Goal: Task Accomplishment & Management: Manage account settings

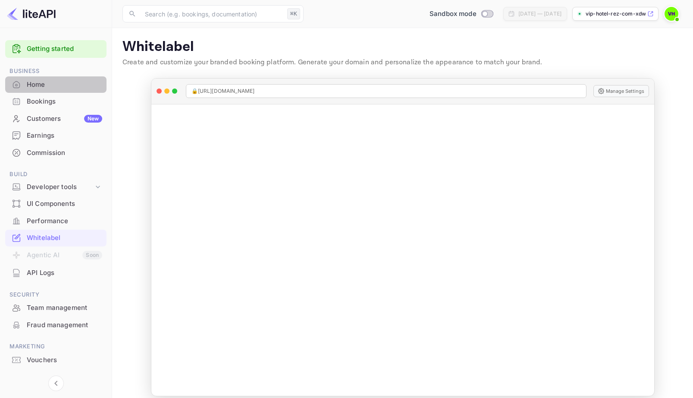
click at [41, 85] on div "Home" at bounding box center [64, 85] width 75 height 10
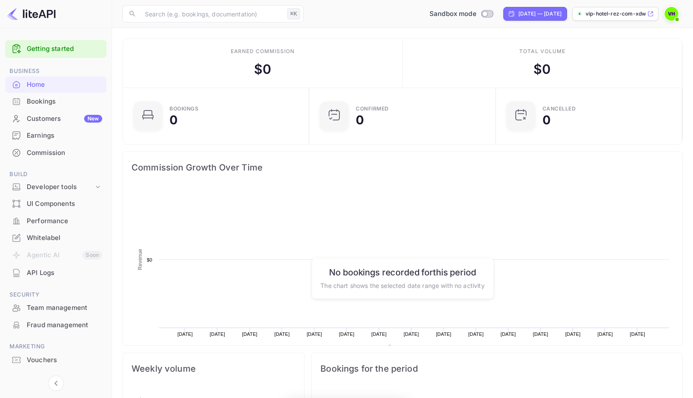
scroll to position [0, 0]
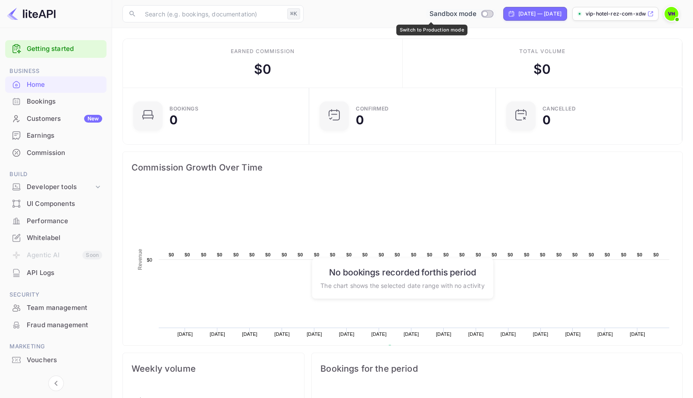
click at [476, 15] on input "Switch to Production mode" at bounding box center [484, 14] width 17 height 6
checkbox input "false"
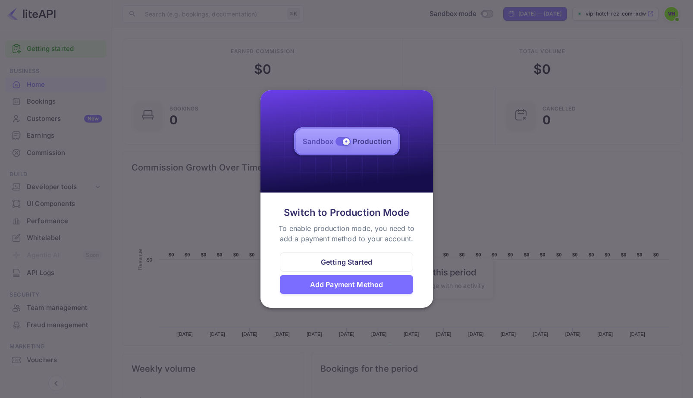
click at [373, 285] on div "Add Payment Method" at bounding box center [346, 284] width 73 height 10
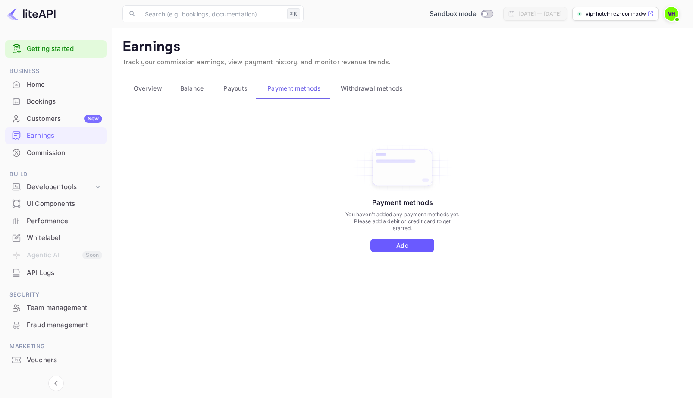
click at [386, 247] on button "Add" at bounding box center [403, 245] width 64 height 13
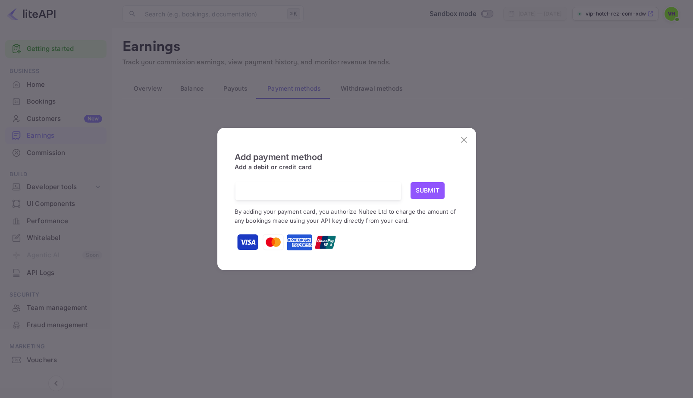
click at [430, 191] on button "Submit" at bounding box center [428, 190] width 35 height 17
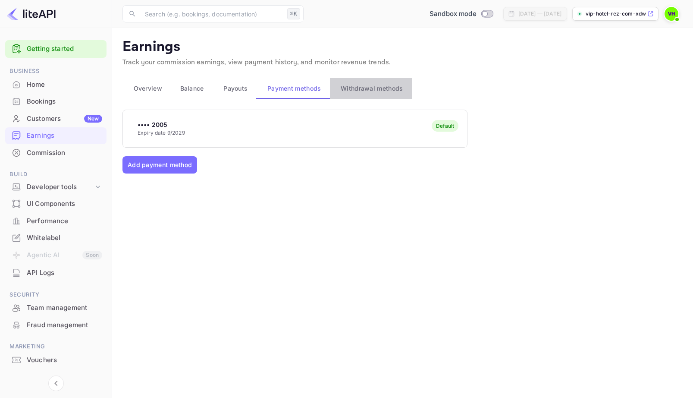
click at [371, 88] on span "Withdrawal methods" at bounding box center [372, 88] width 62 height 10
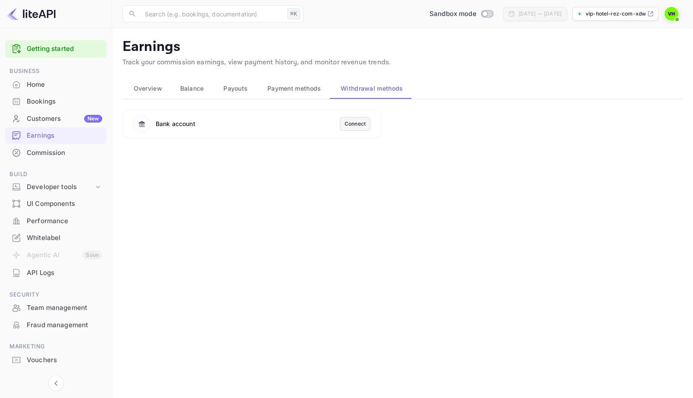
click at [354, 122] on div "Connect" at bounding box center [355, 124] width 21 height 8
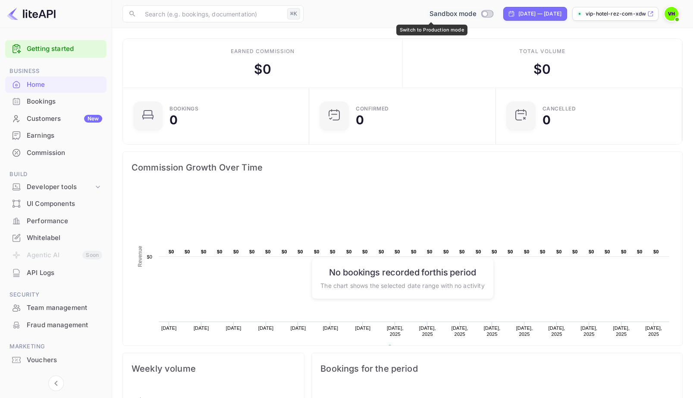
click at [476, 13] on input "Switch to Production mode" at bounding box center [484, 14] width 17 height 6
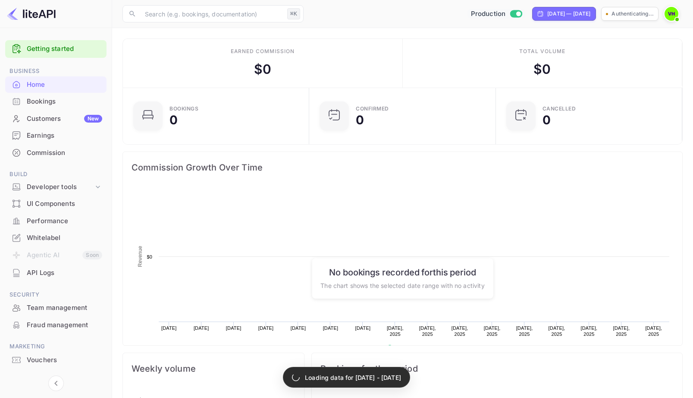
scroll to position [0, 0]
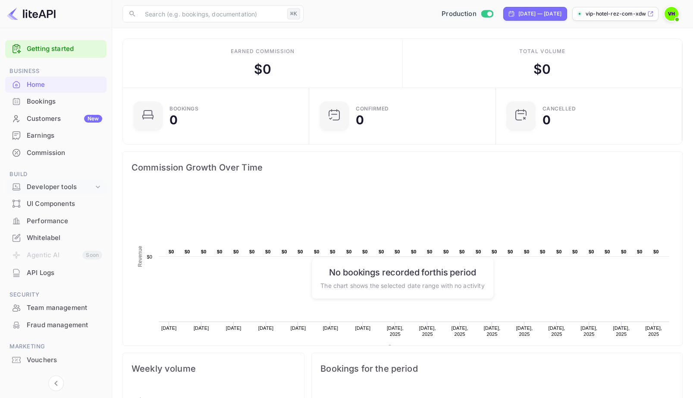
click at [66, 187] on div "Developer tools" at bounding box center [60, 187] width 67 height 10
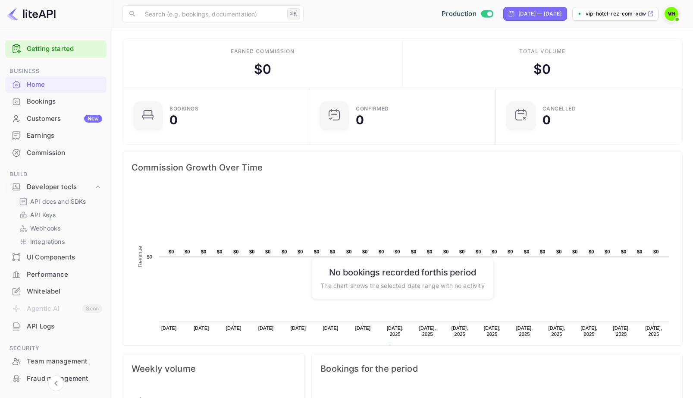
click at [66, 203] on p "API docs and SDKs" at bounding box center [58, 201] width 56 height 9
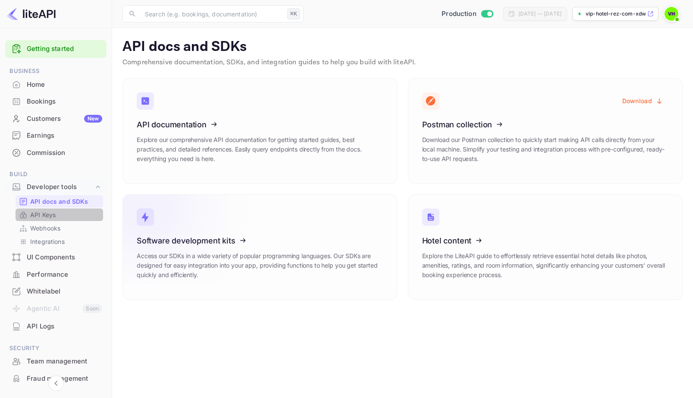
drag, startPoint x: 45, startPoint y: 214, endPoint x: 161, endPoint y: 244, distance: 119.9
click at [45, 214] on p "API Keys" at bounding box center [42, 214] width 25 height 9
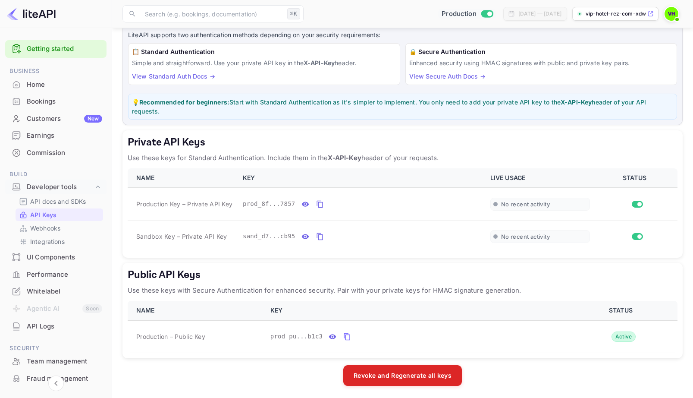
scroll to position [53, 0]
click at [321, 203] on icon "private api keys table" at bounding box center [320, 204] width 8 height 10
click at [45, 88] on div "Home" at bounding box center [64, 85] width 75 height 10
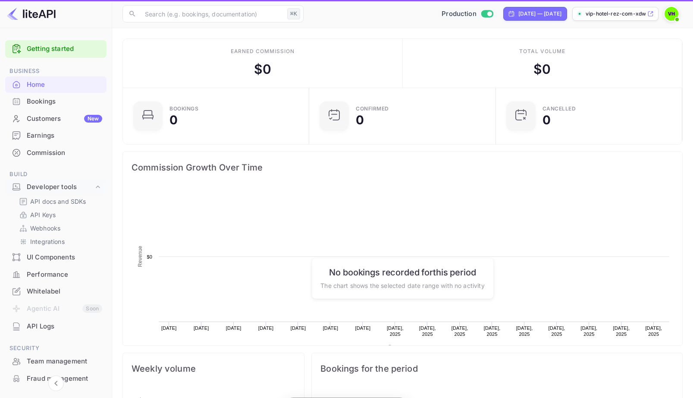
scroll to position [0, 0]
